Goal: Task Accomplishment & Management: Use online tool/utility

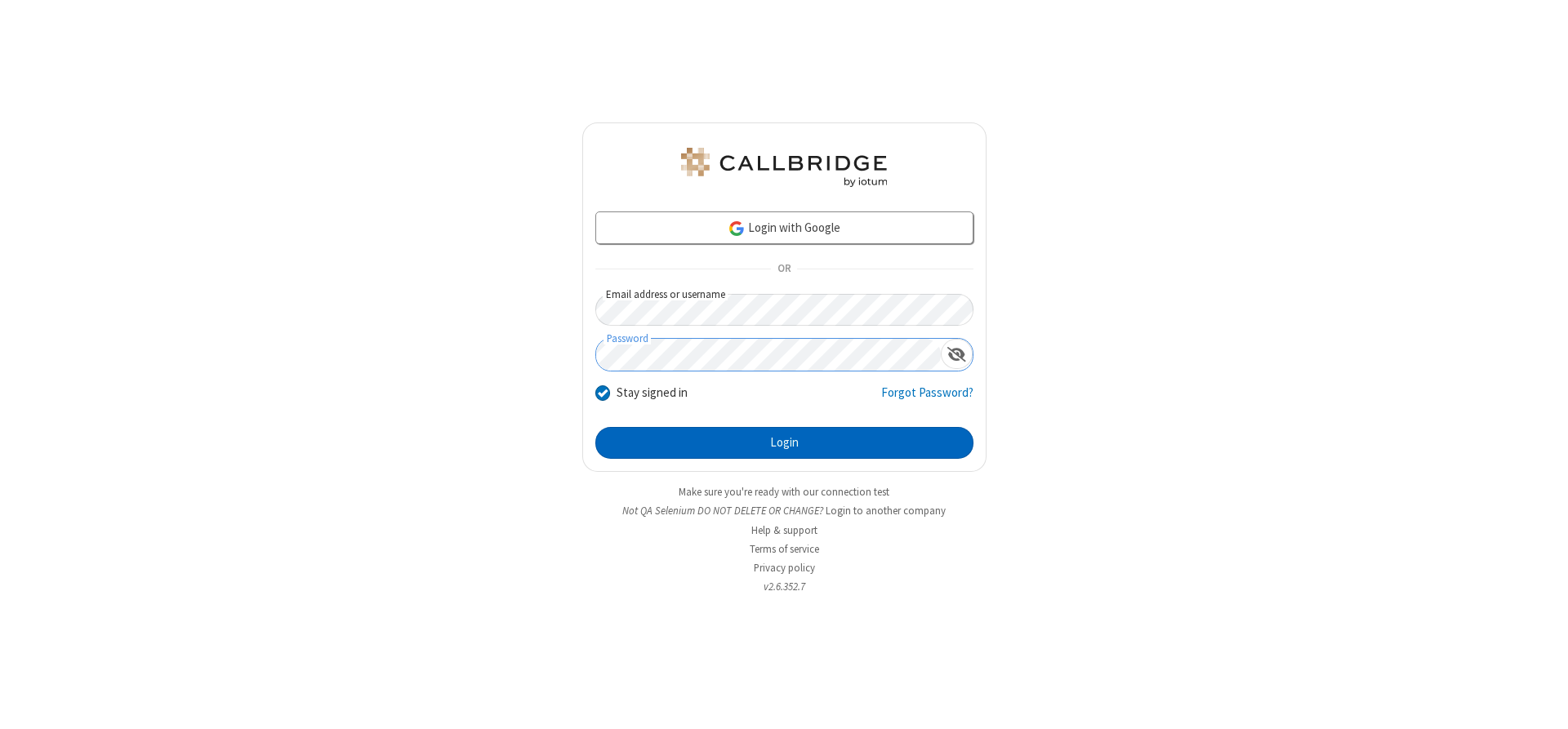
click at [784, 442] on button "Login" at bounding box center [784, 442] width 378 height 32
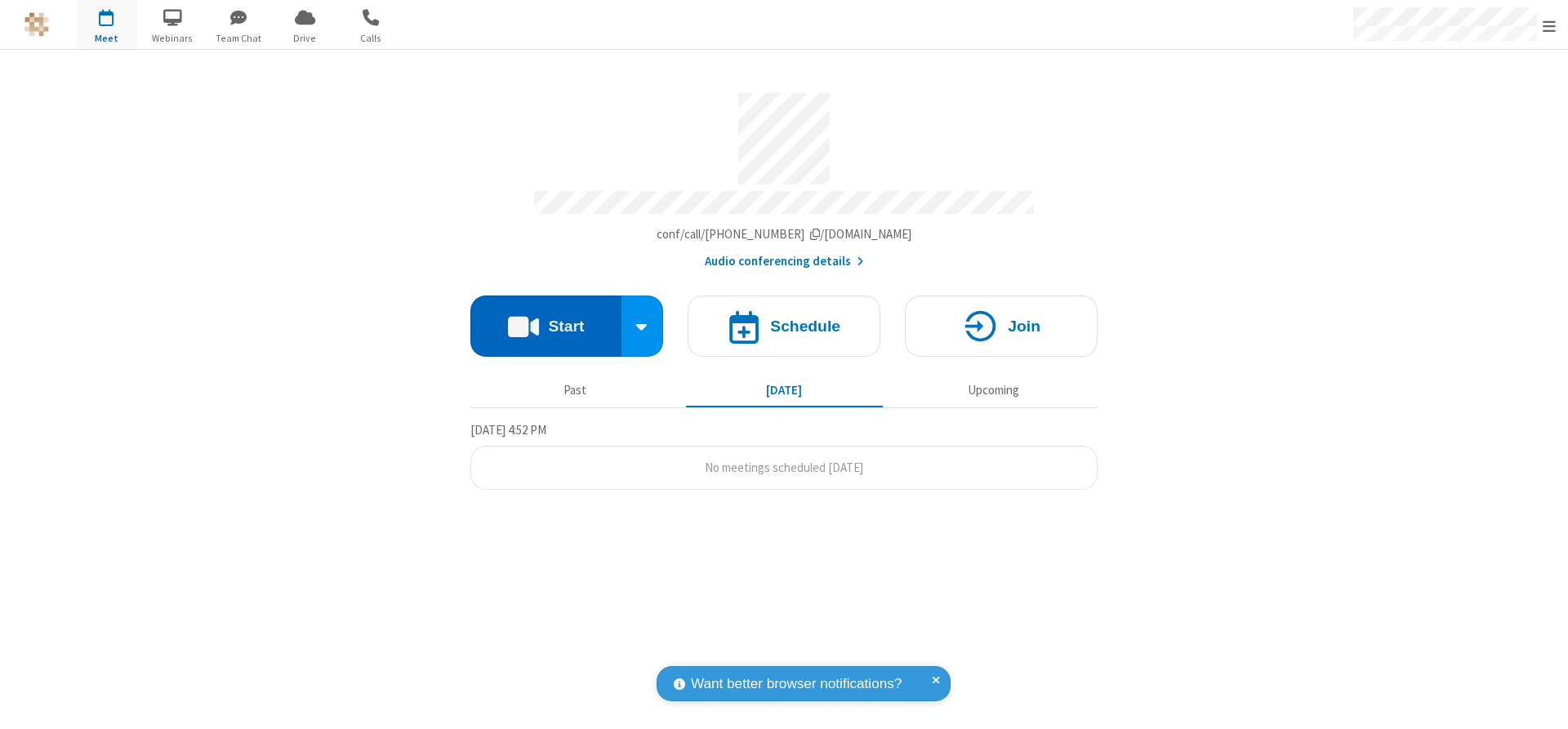
click at [546, 320] on button "Start" at bounding box center [546, 326] width 151 height 61
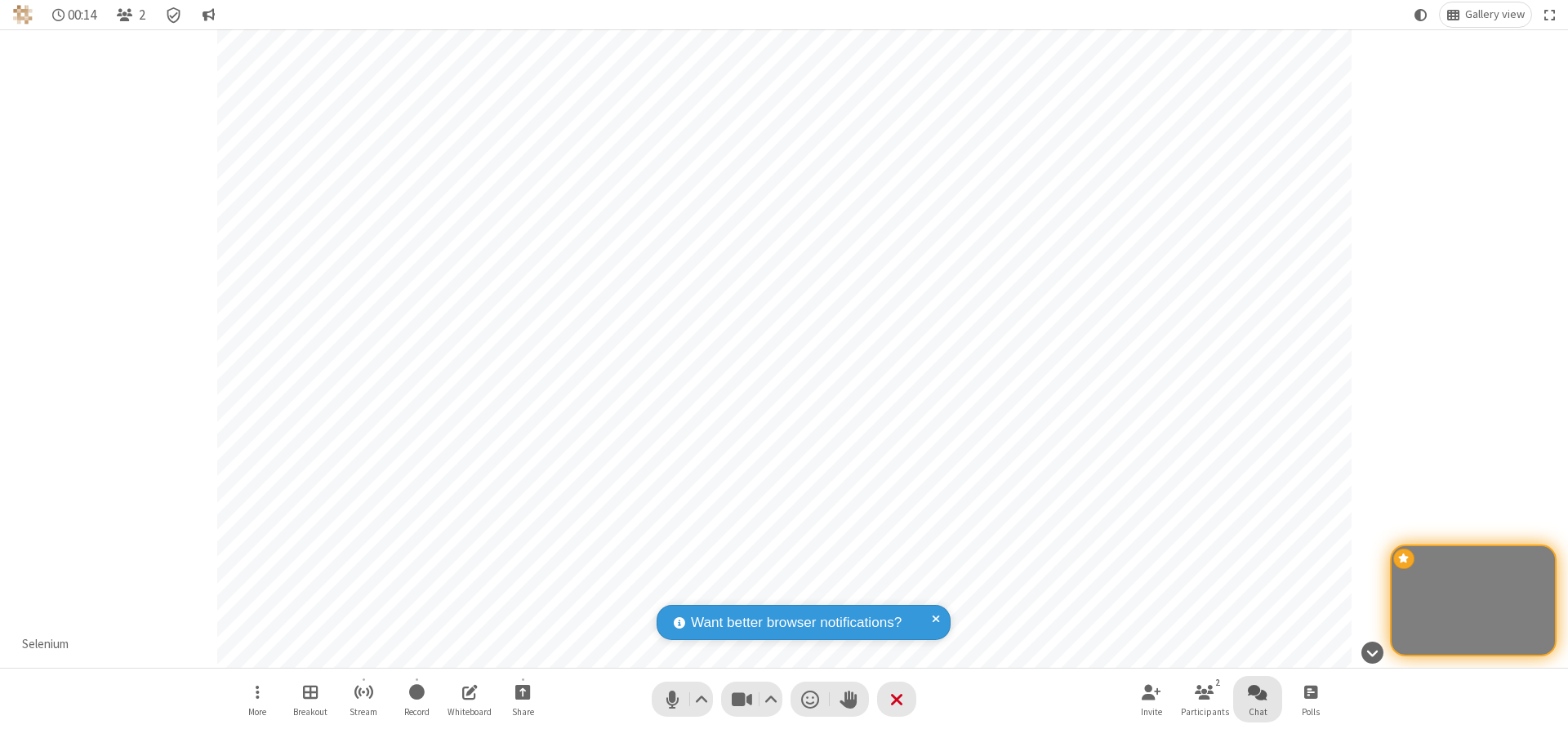
click at [1258, 692] on span "Open chat" at bounding box center [1258, 691] width 20 height 20
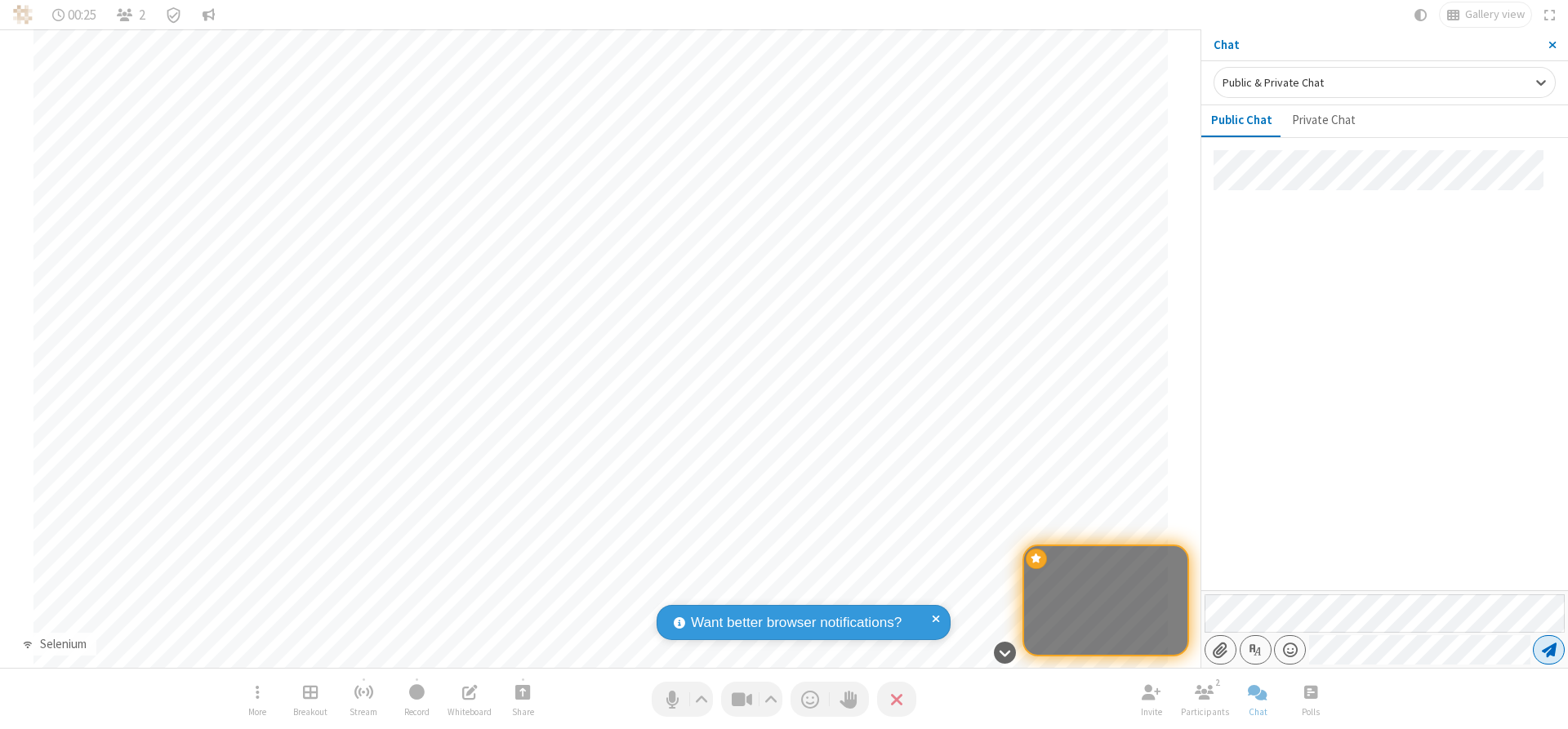
click at [1548, 650] on span "Send message" at bounding box center [1548, 650] width 15 height 17
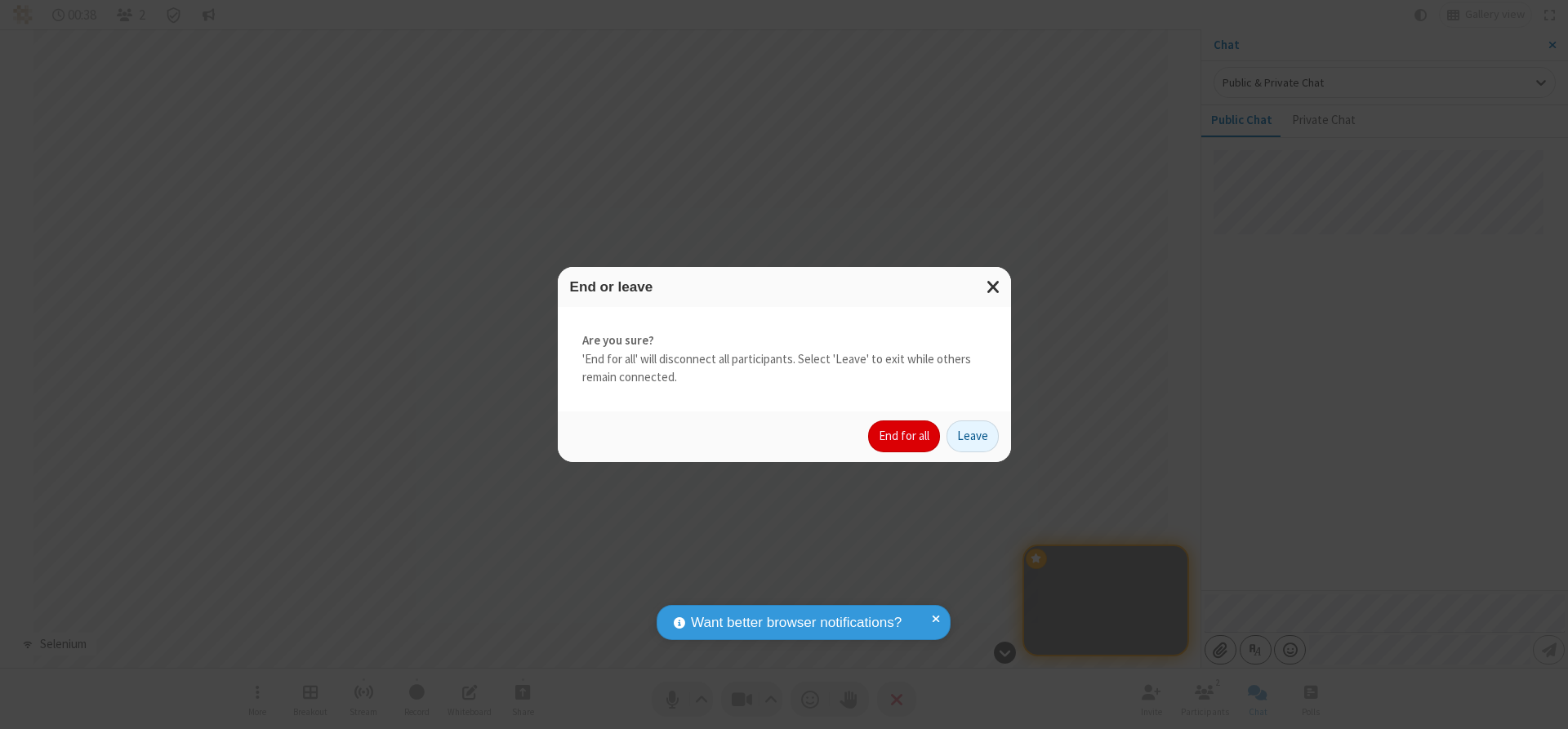
click at [905, 436] on button "End for all" at bounding box center [904, 436] width 72 height 32
